Goal: Information Seeking & Learning: Understand process/instructions

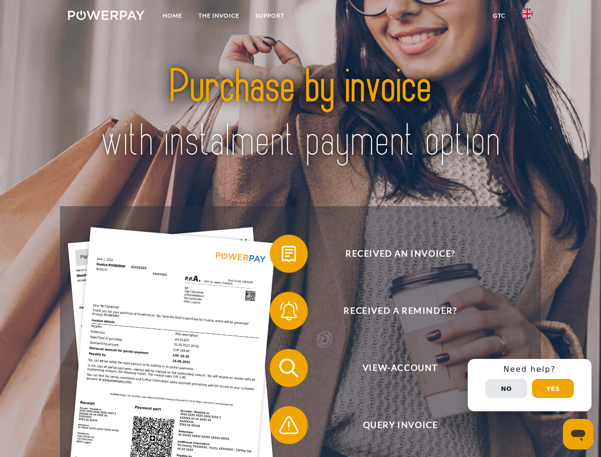
click at [106, 17] on img at bounding box center [106, 15] width 77 height 10
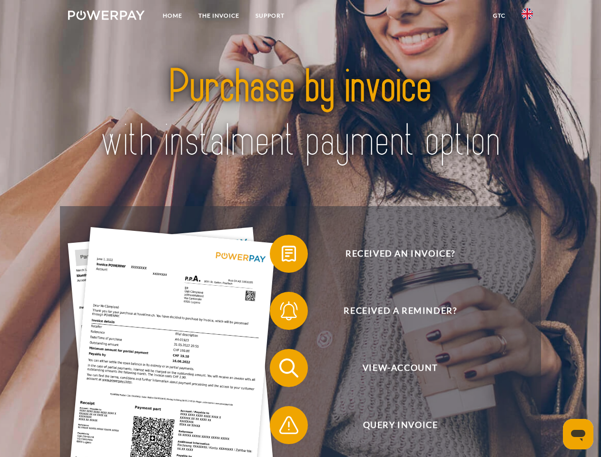
click at [527, 17] on img at bounding box center [527, 13] width 11 height 11
click at [499, 16] on link "GTC" at bounding box center [499, 15] width 29 height 17
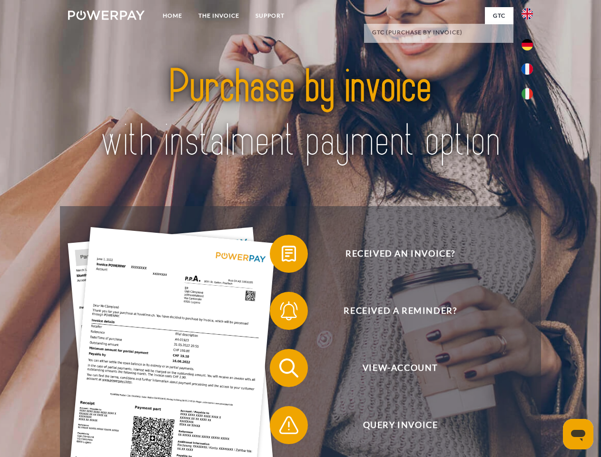
click at [282, 256] on span at bounding box center [275, 254] width 48 height 48
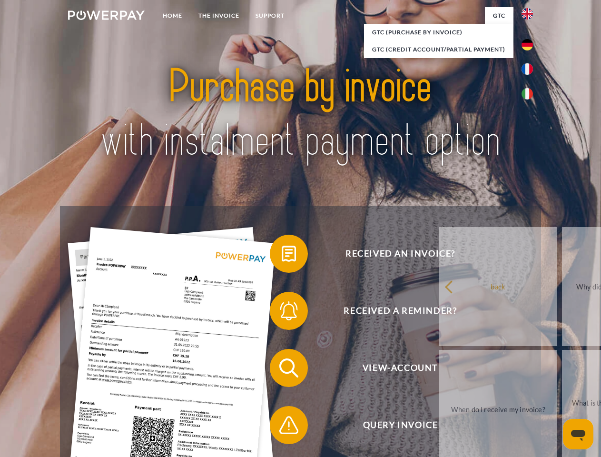
click at [282, 313] on span at bounding box center [275, 311] width 48 height 48
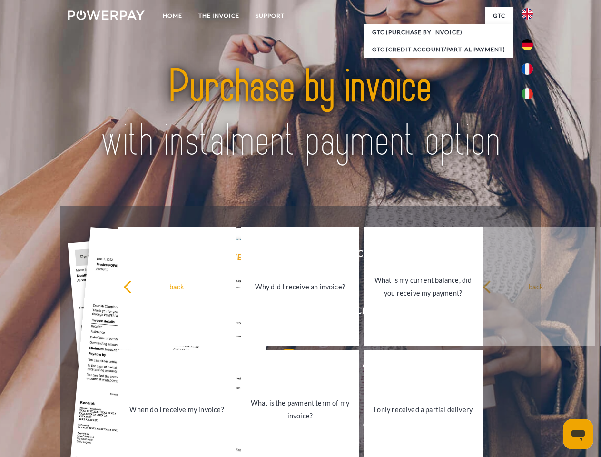
click at [282, 370] on link "What is the payment term of my invoice?" at bounding box center [300, 409] width 119 height 119
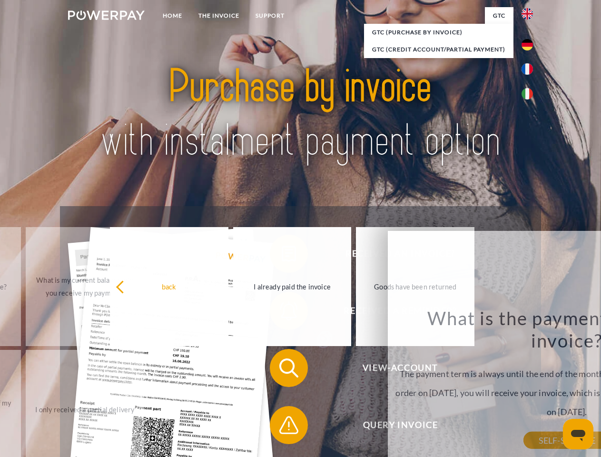
click at [282, 427] on div "Received an invoice? Received a reminder? View-Account Query Invoice" at bounding box center [300, 396] width 481 height 381
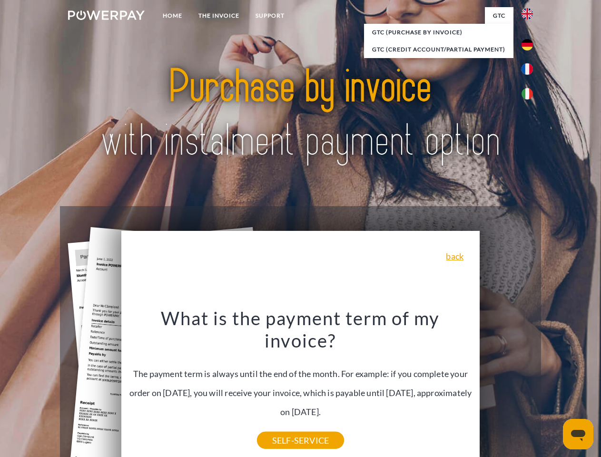
click at [530, 385] on div "Received an invoice? Received a reminder? View-Account Query Invoice" at bounding box center [300, 396] width 481 height 381
click at [507, 387] on span "View-Account" at bounding box center [400, 368] width 233 height 38
click at [553, 388] on header "Home THE INVOICE Support" at bounding box center [300, 328] width 601 height 657
